Goal: Contribute content

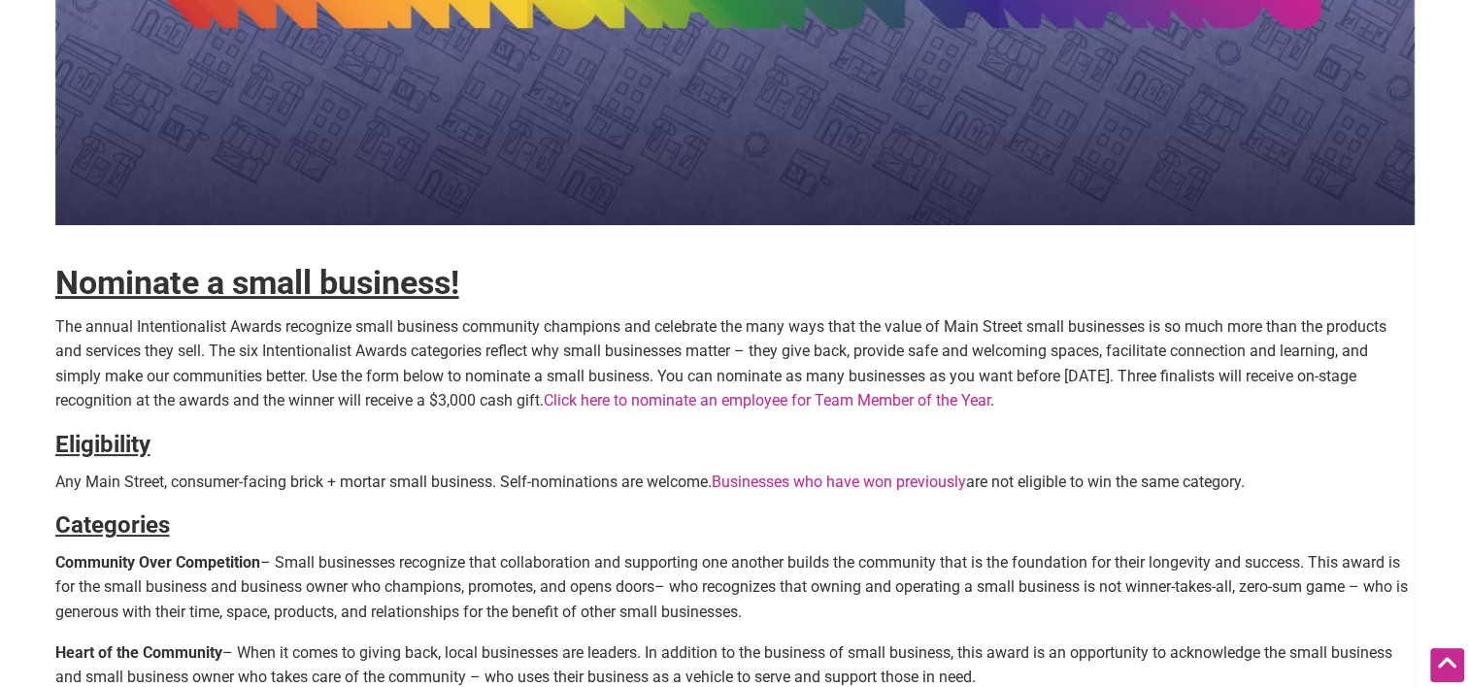
scroll to position [383, 0]
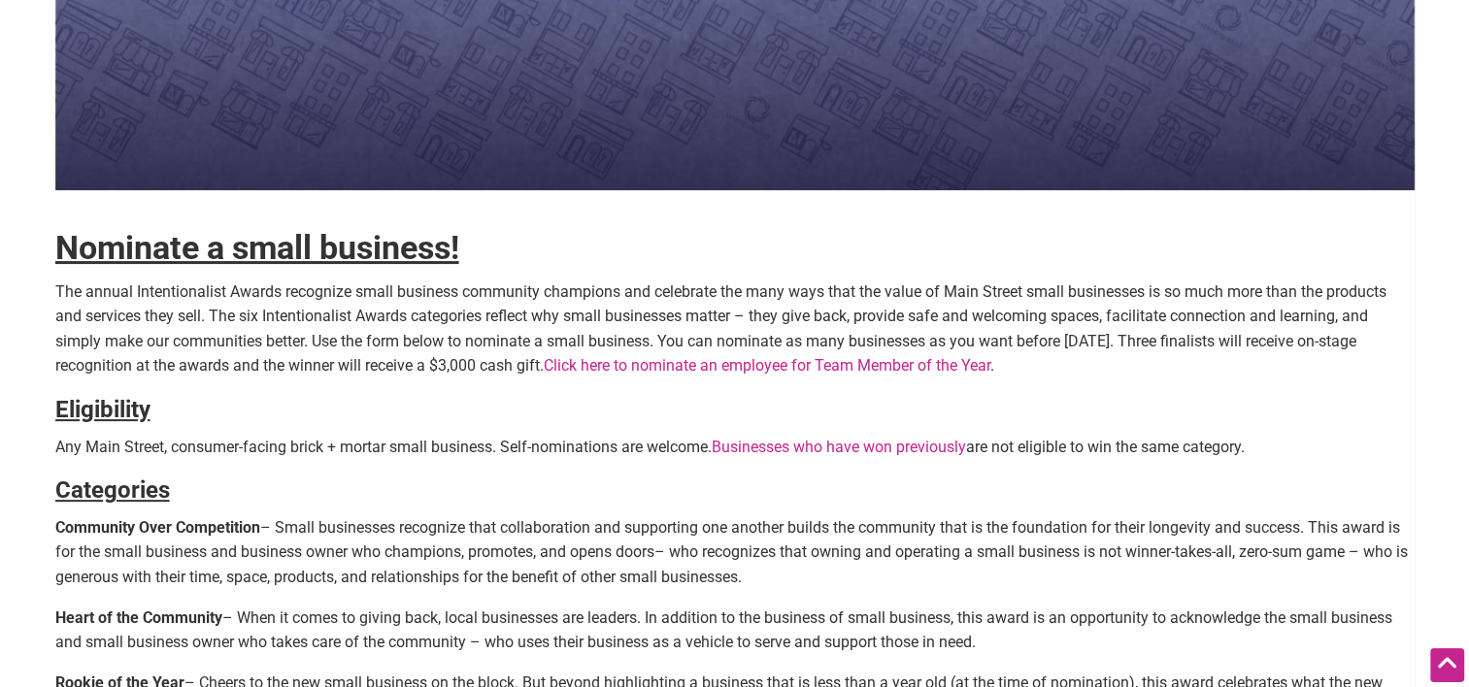
click at [990, 363] on link "Click here to nominate an employee for Team Member of the Year" at bounding box center [767, 365] width 447 height 18
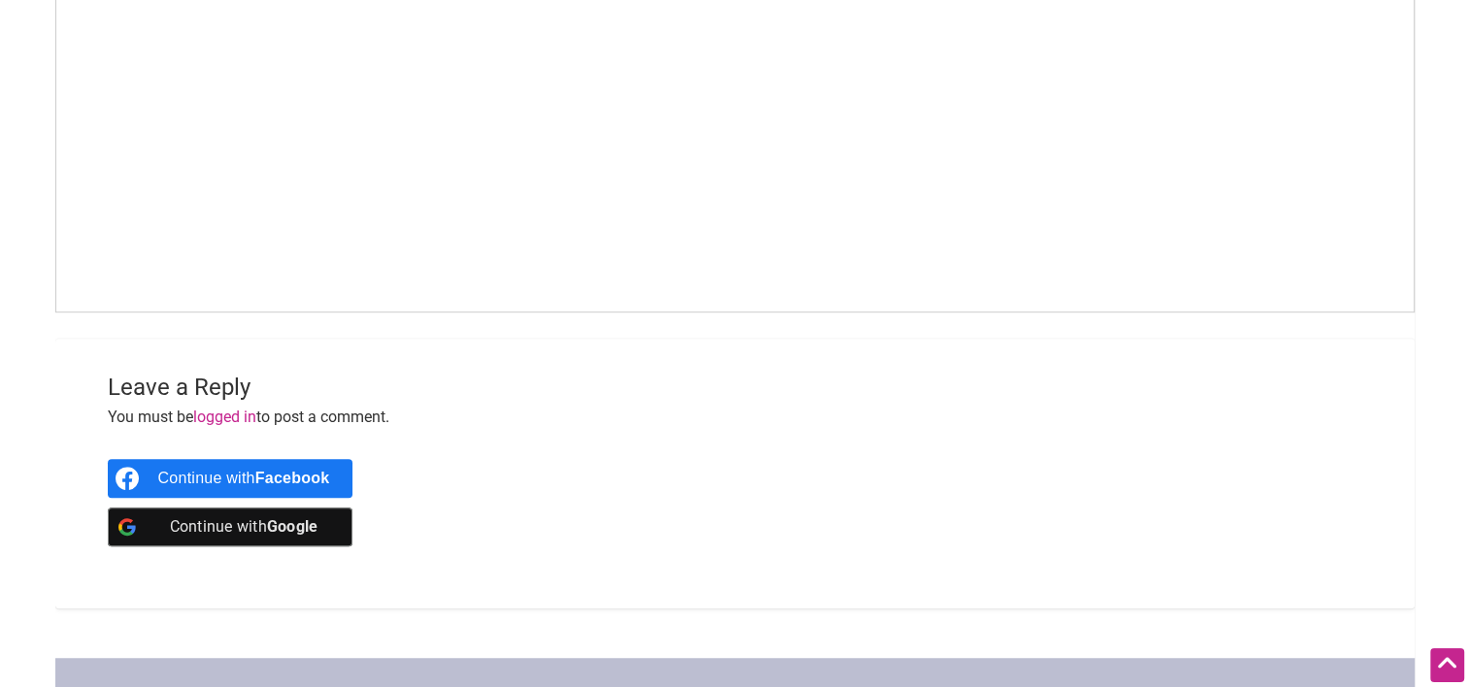
scroll to position [380, 0]
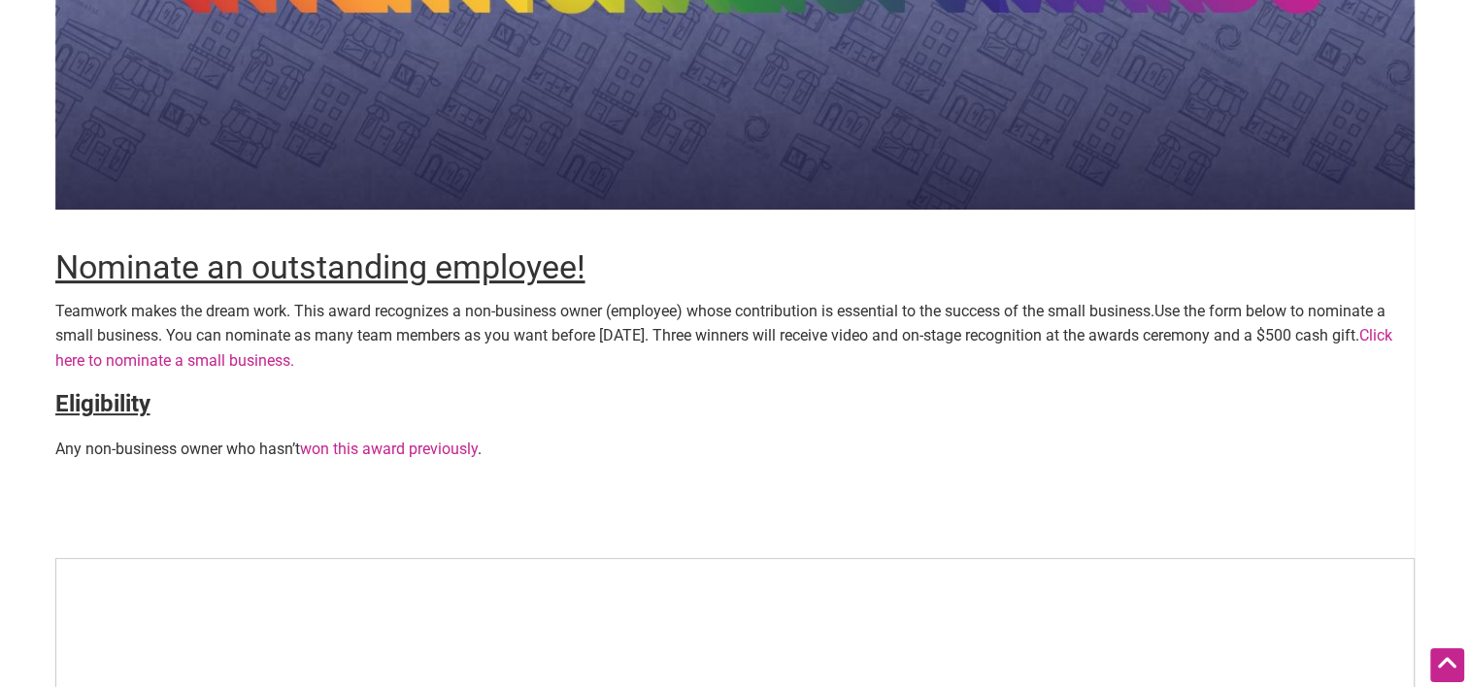
click at [338, 365] on link "Click here to nominate a small business." at bounding box center [723, 348] width 1337 height 44
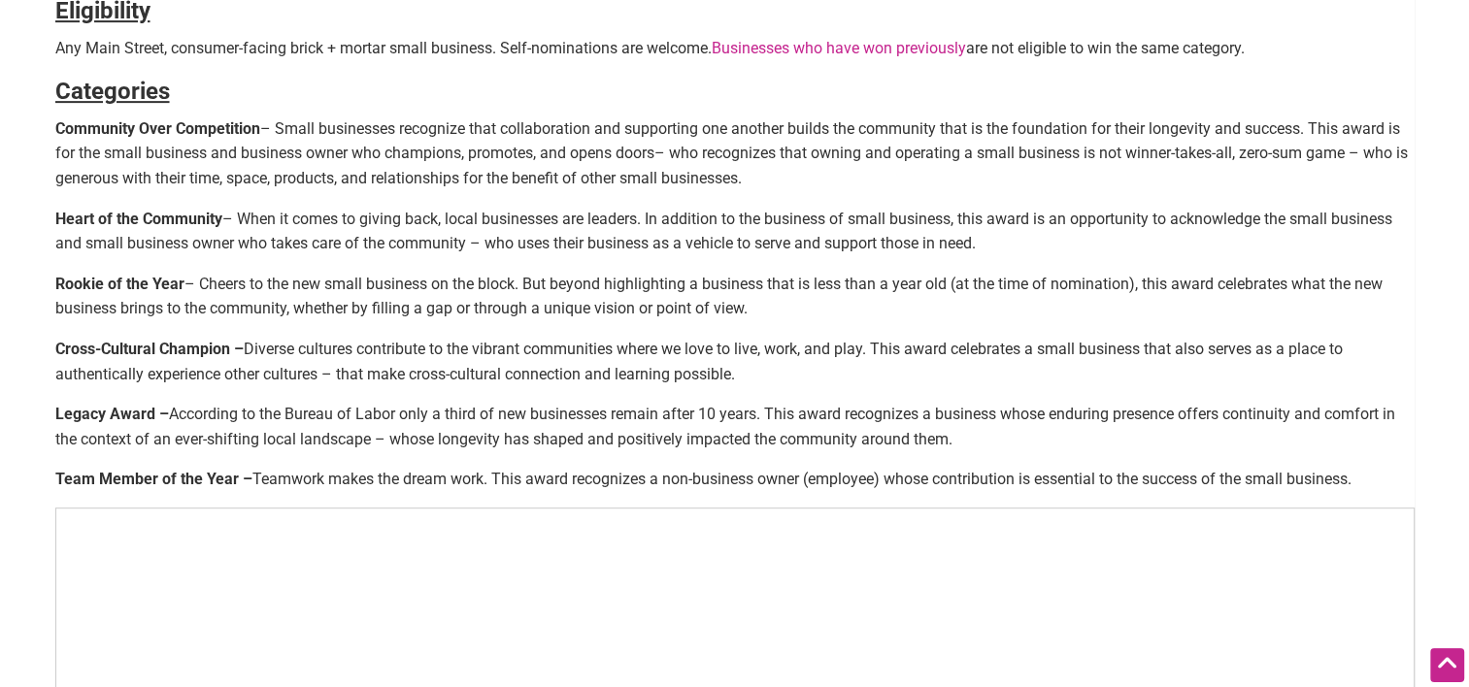
scroll to position [793, 0]
